Goal: Navigation & Orientation: Find specific page/section

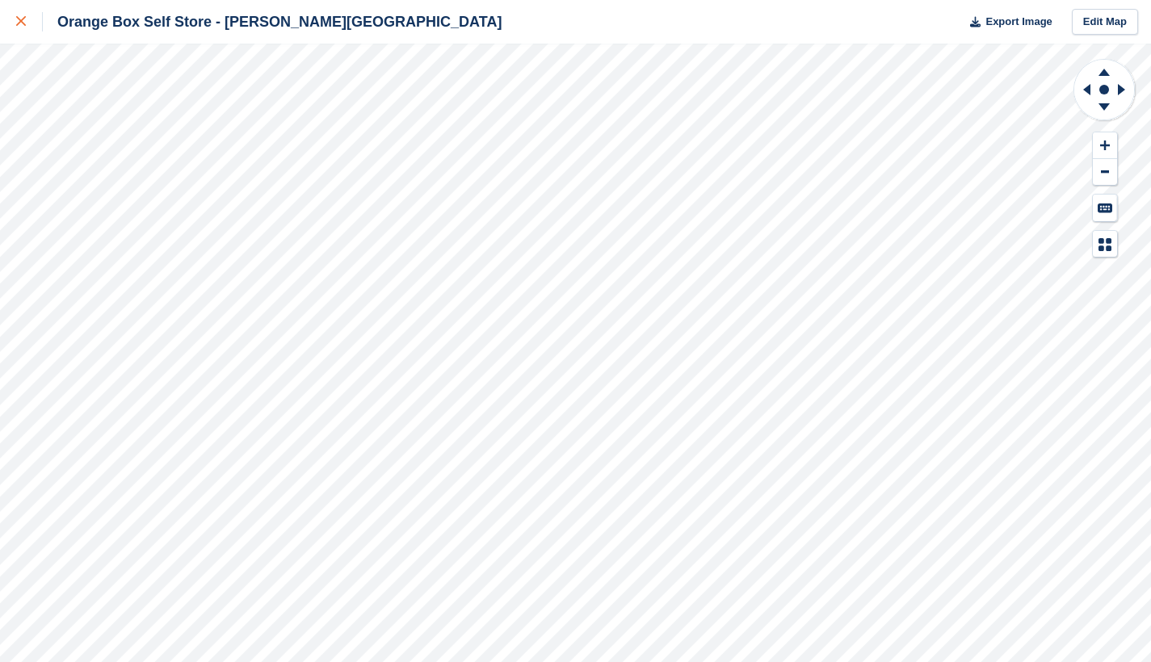
click at [24, 23] on icon at bounding box center [21, 21] width 10 height 10
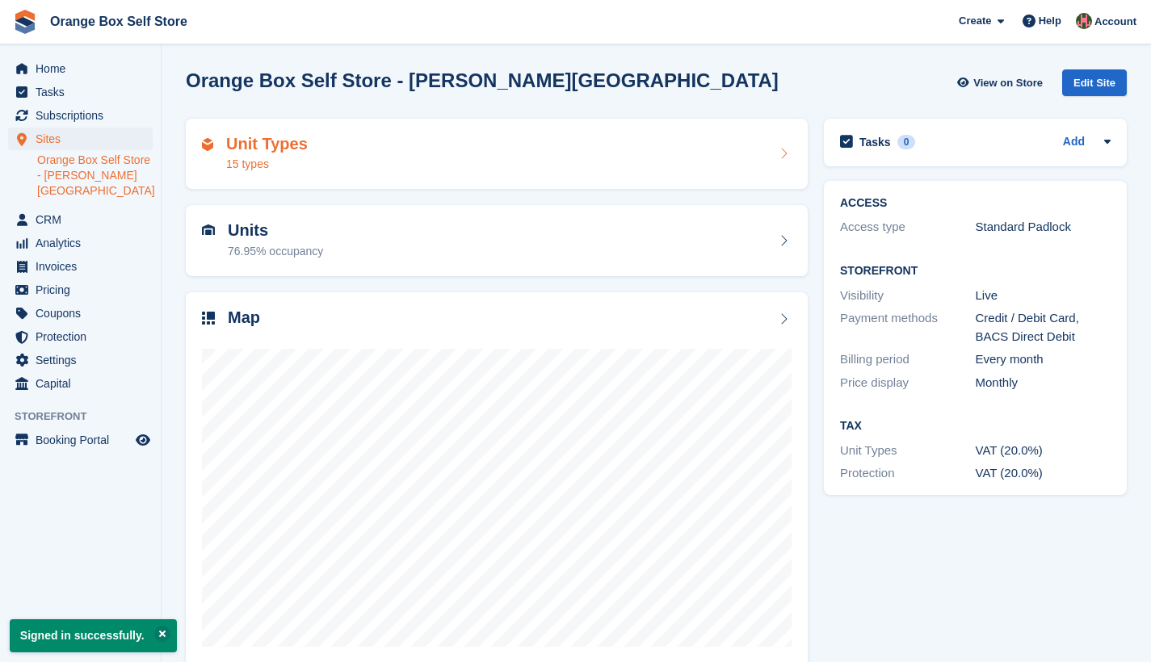
click at [283, 151] on h2 "Unit Types" at bounding box center [267, 144] width 82 height 19
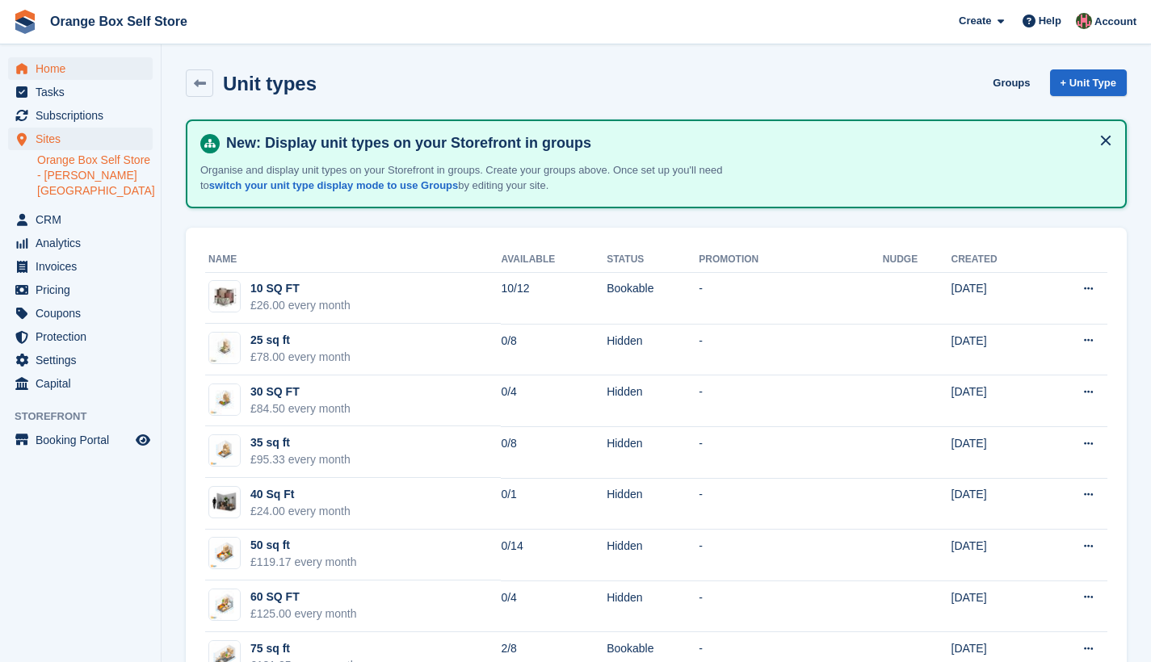
click at [49, 71] on span "Home" at bounding box center [84, 68] width 97 height 23
